Goal: Task Accomplishment & Management: Use online tool/utility

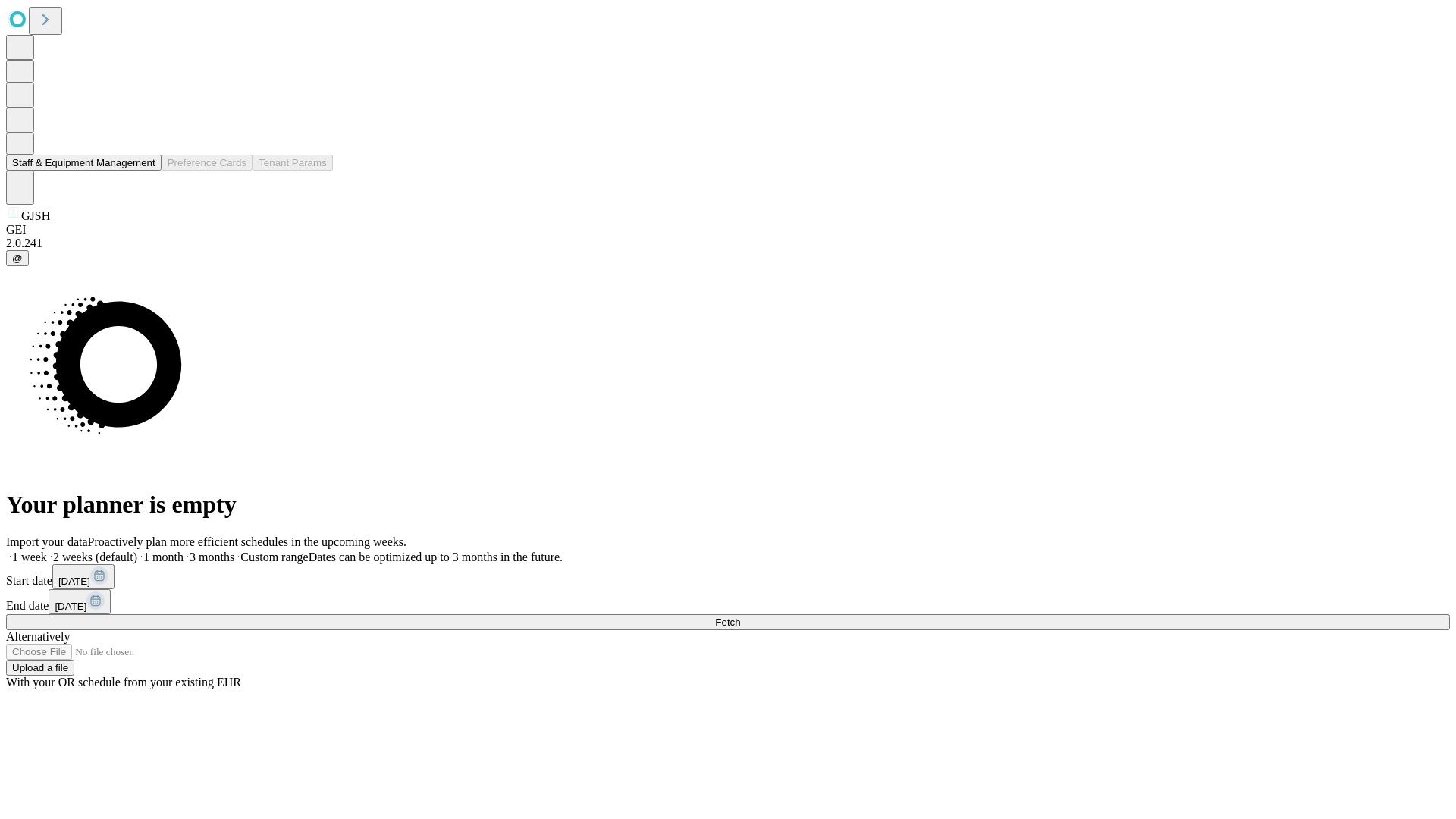
click at [145, 171] on button "Staff & Equipment Management" at bounding box center [83, 162] width 156 height 16
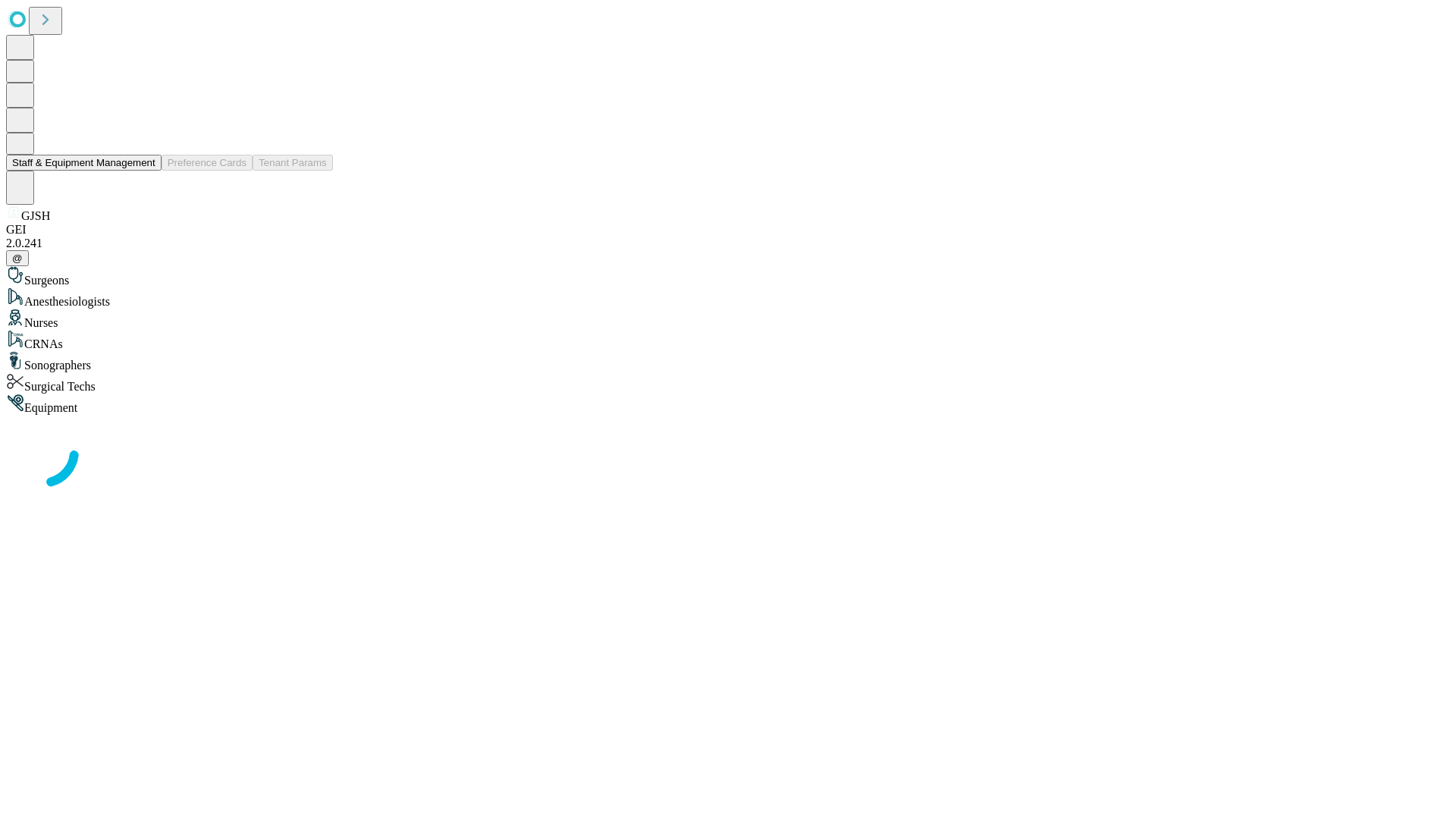
click at [145, 171] on button "Staff & Equipment Management" at bounding box center [83, 162] width 156 height 16
